Goal: Task Accomplishment & Management: Manage account settings

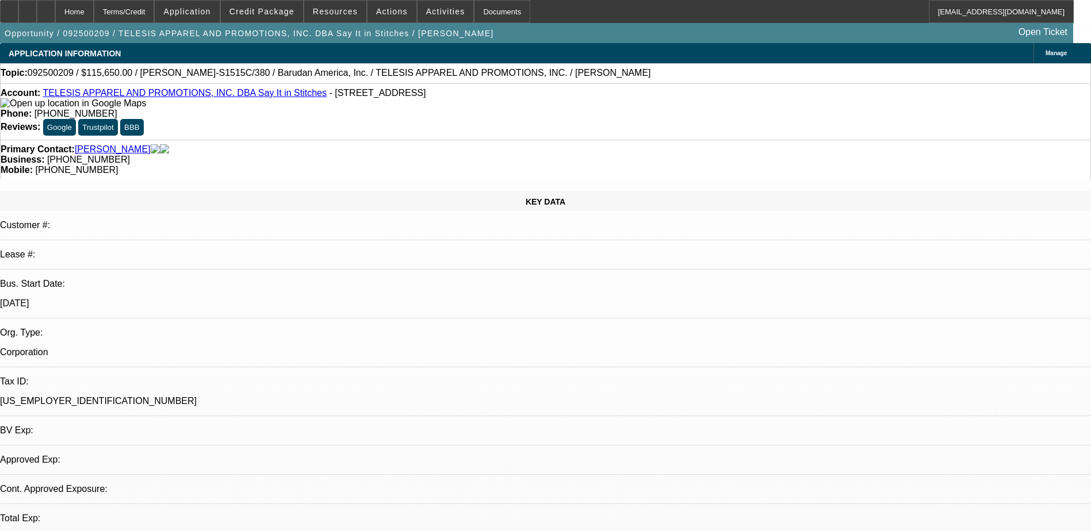
select select "0.1"
select select "2"
select select "0.1"
select select "1"
select select "2"
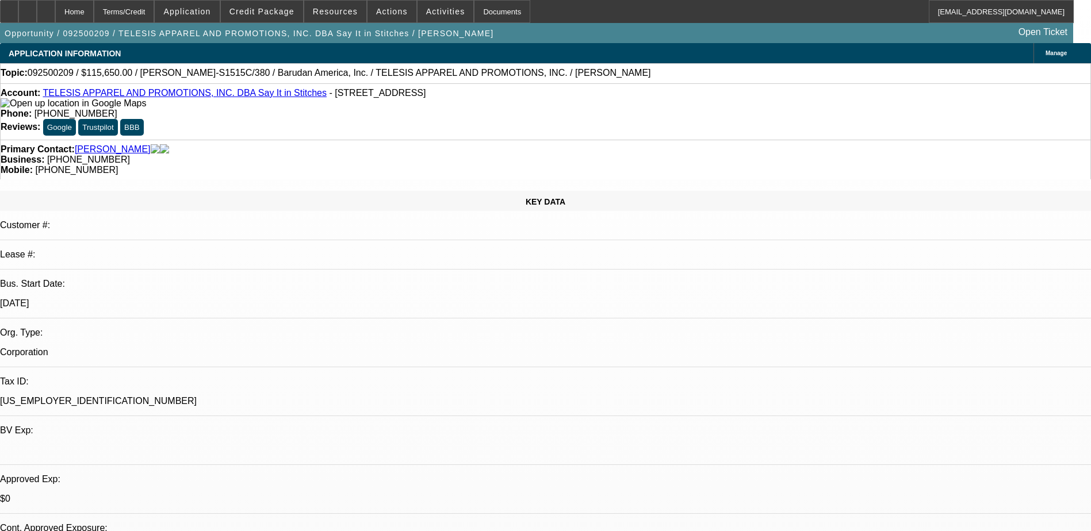
select select "4"
click at [287, 14] on span "Credit Package" at bounding box center [261, 11] width 65 height 9
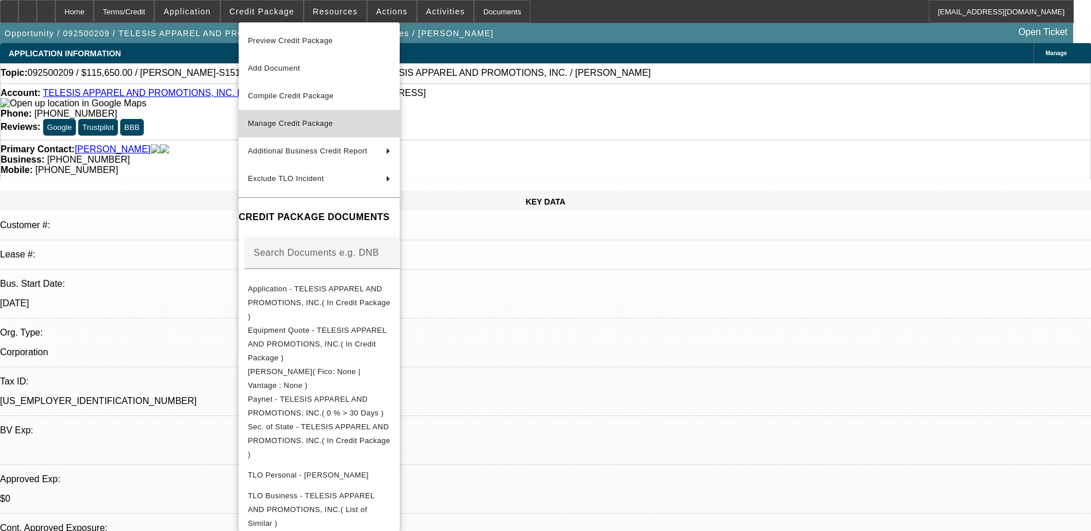
click at [391, 125] on span "Manage Credit Package" at bounding box center [319, 124] width 143 height 14
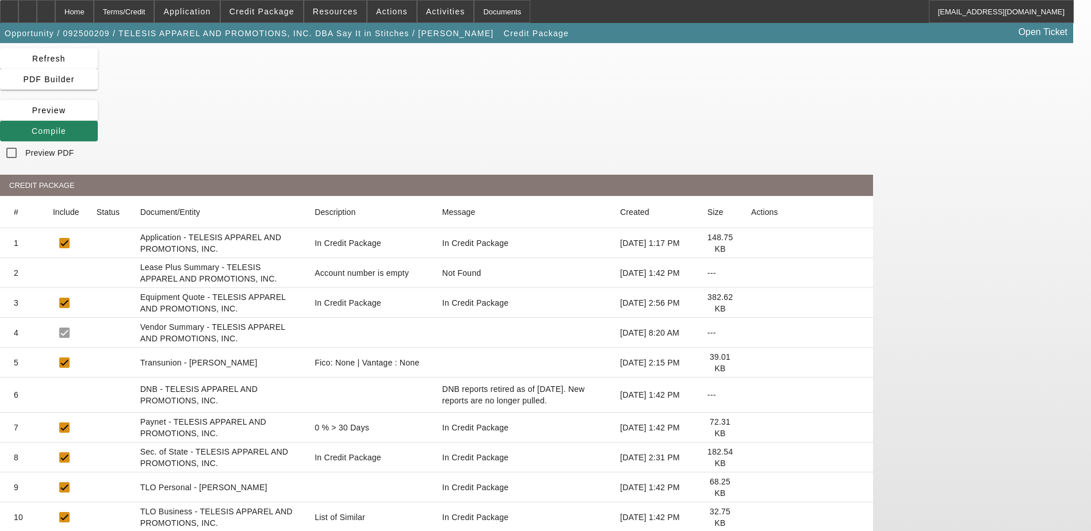
scroll to position [58, 0]
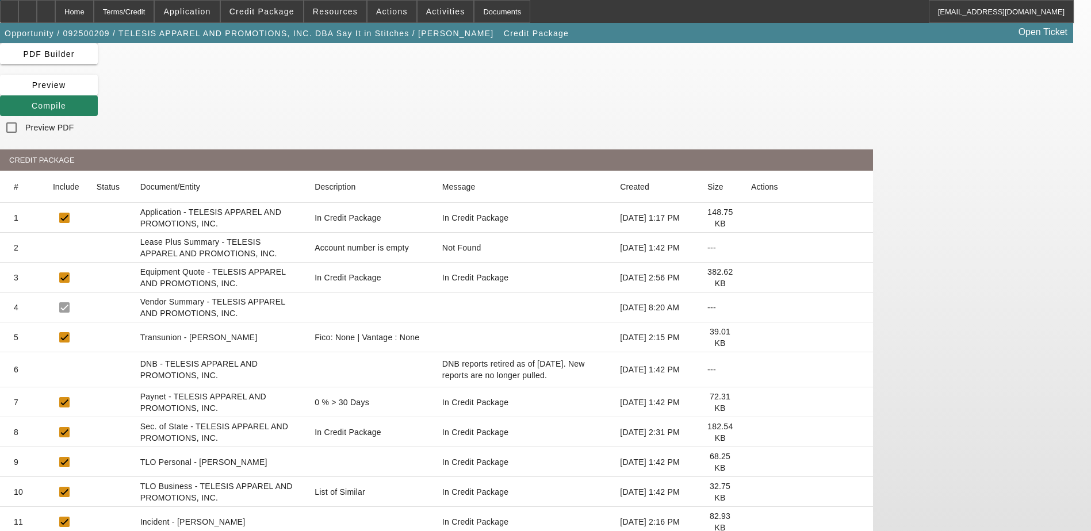
click at [751, 338] on icon at bounding box center [751, 338] width 0 height 0
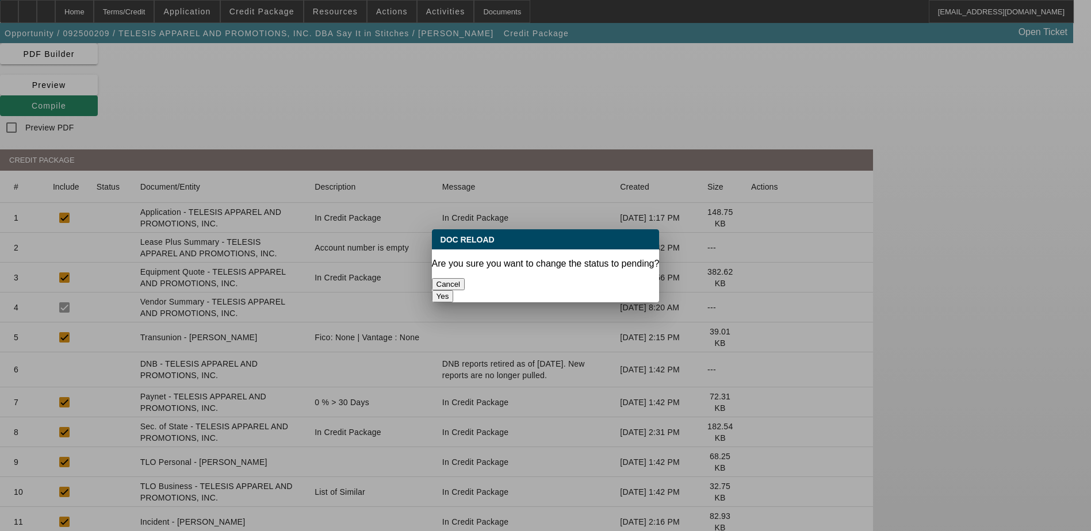
click at [454, 290] on button "Yes" at bounding box center [443, 296] width 22 height 12
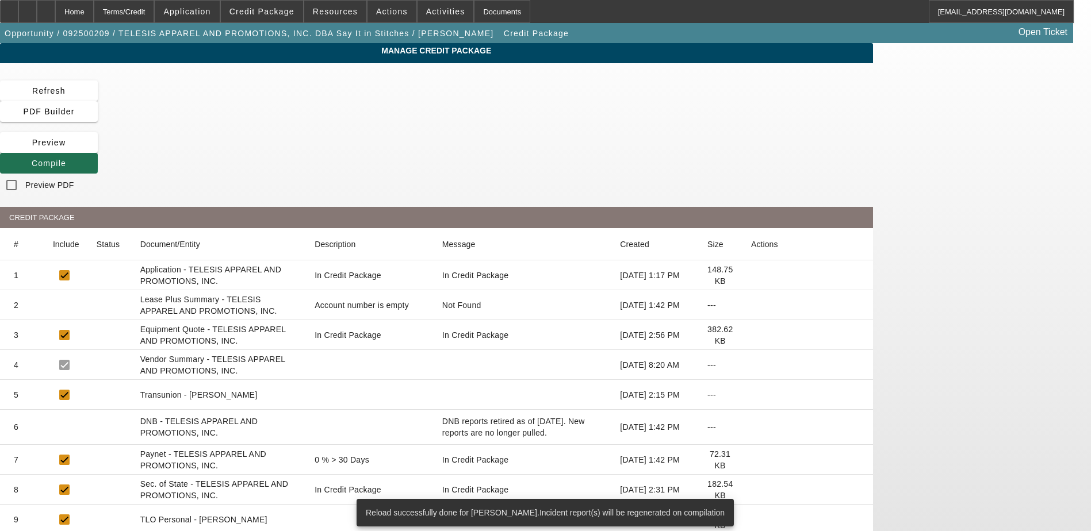
click at [98, 150] on span at bounding box center [49, 164] width 98 height 28
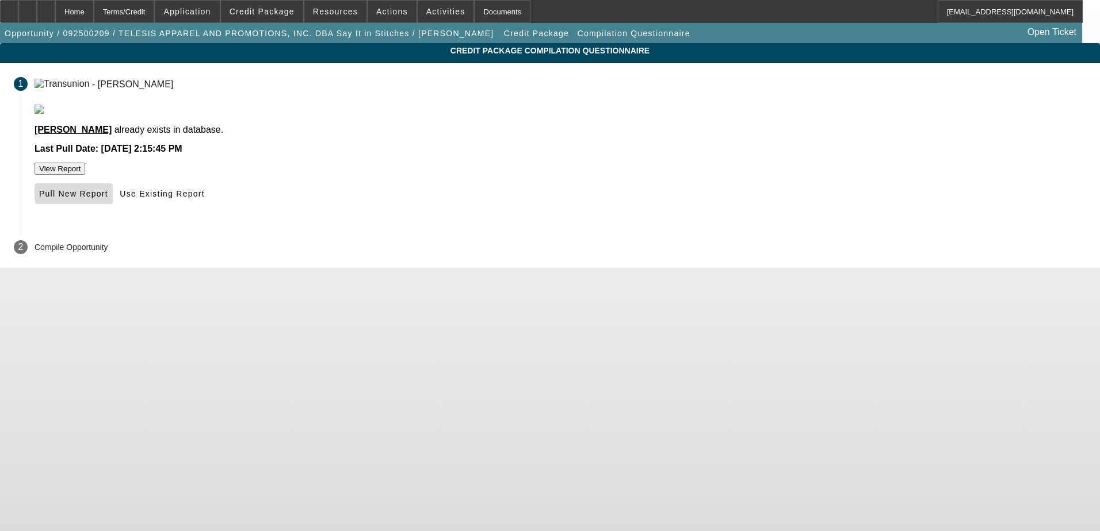
click at [108, 198] on span "Pull New Report" at bounding box center [73, 193] width 69 height 9
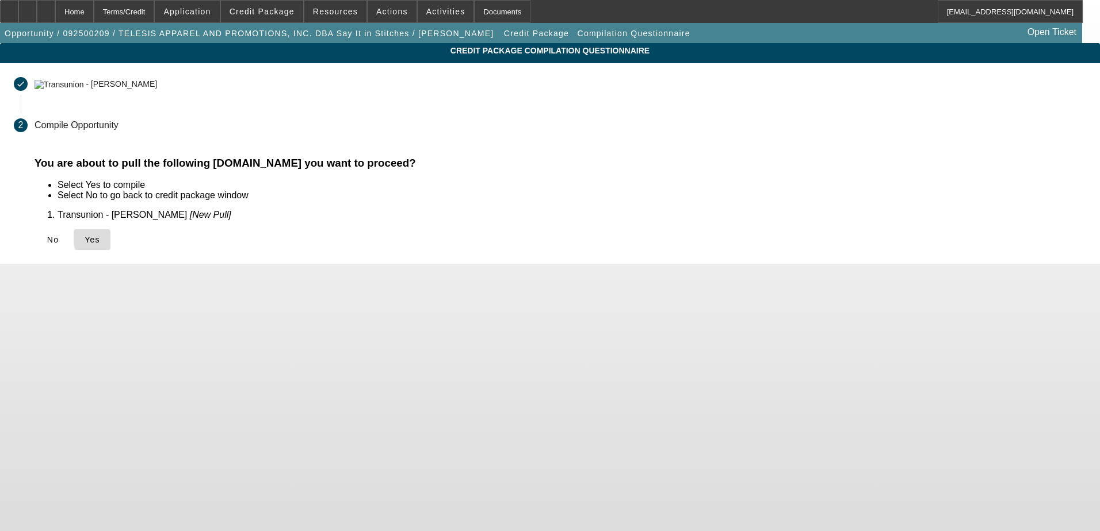
click at [100, 238] on span "Yes" at bounding box center [93, 239] width 16 height 9
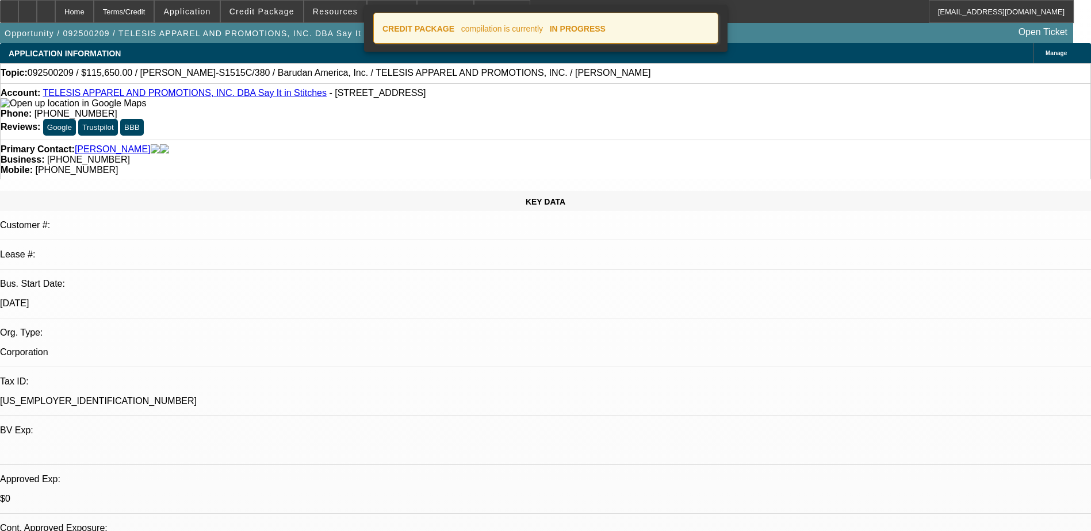
select select "0.1"
select select "2"
select select "0.1"
select select "4"
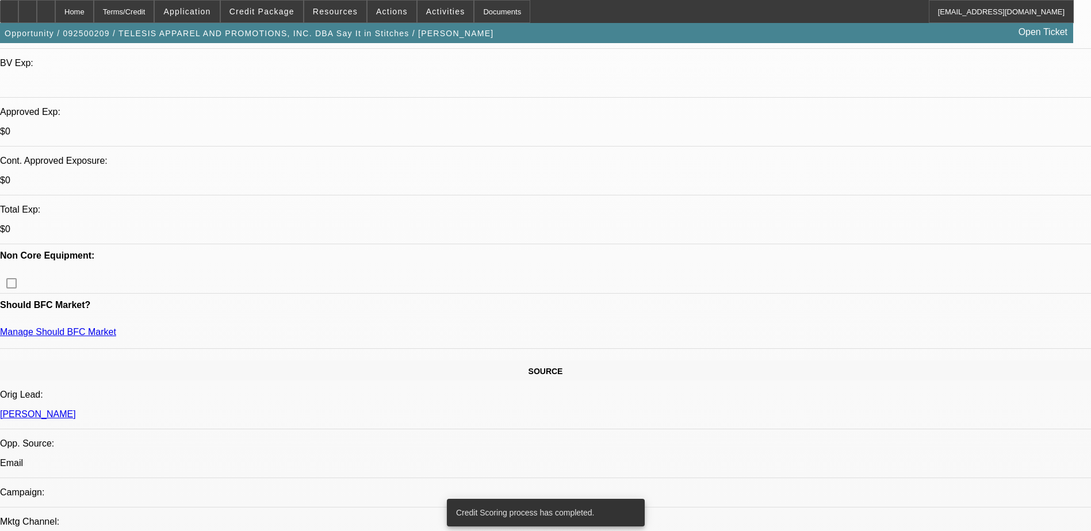
scroll to position [230, 0]
